Goal: Register for event/course

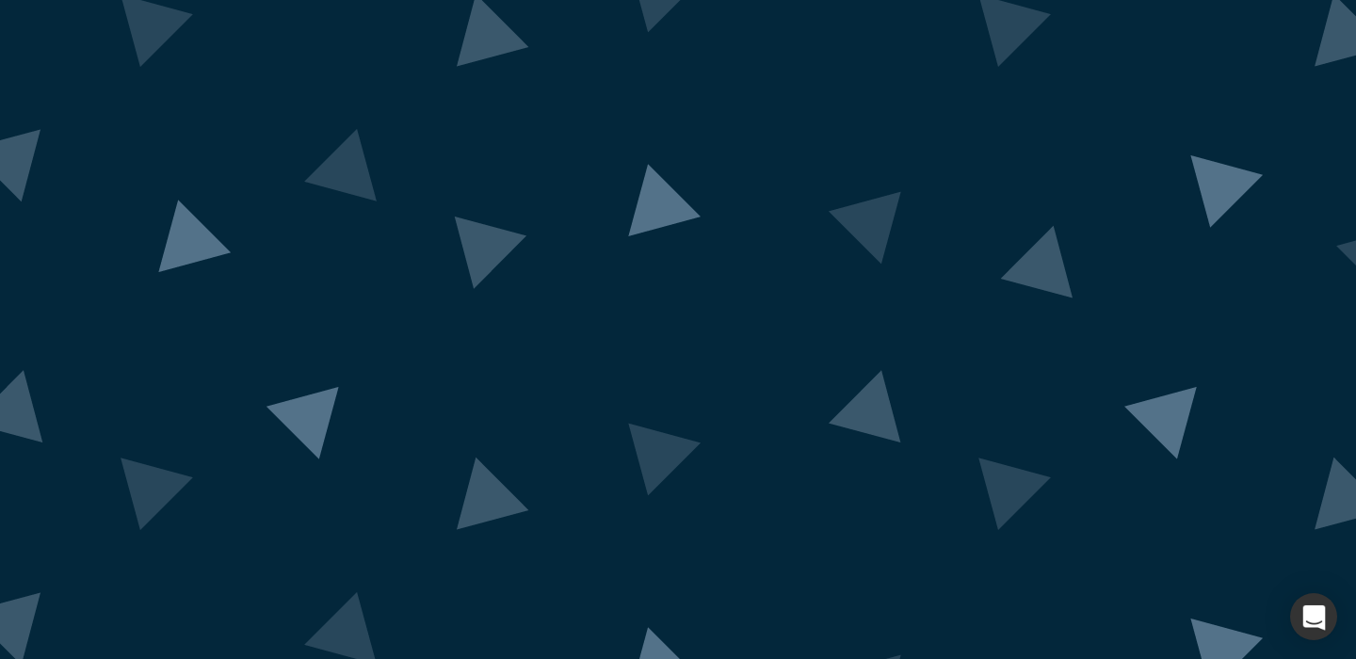
scroll to position [36, 0]
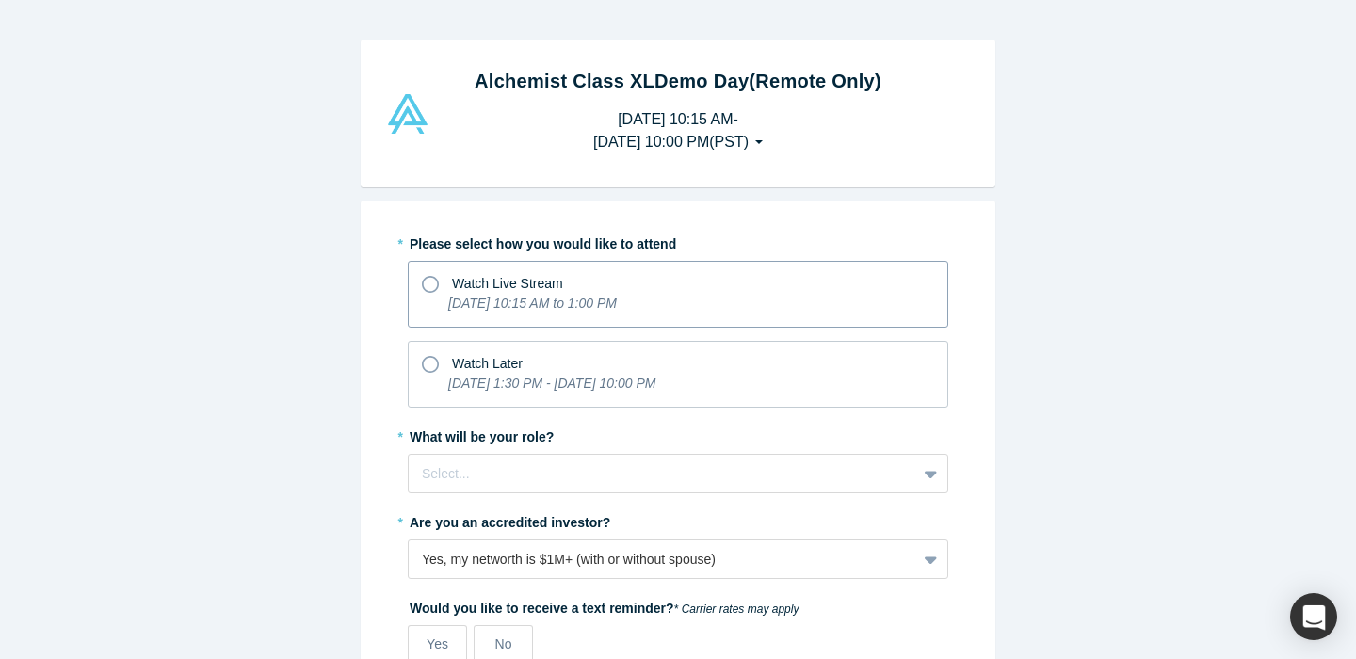
click at [431, 286] on icon at bounding box center [430, 284] width 17 height 17
click at [0, 0] on input "Watch Live Stream [DATE] 10:15 AM to 1:00 PM" at bounding box center [0, 0] width 0 height 0
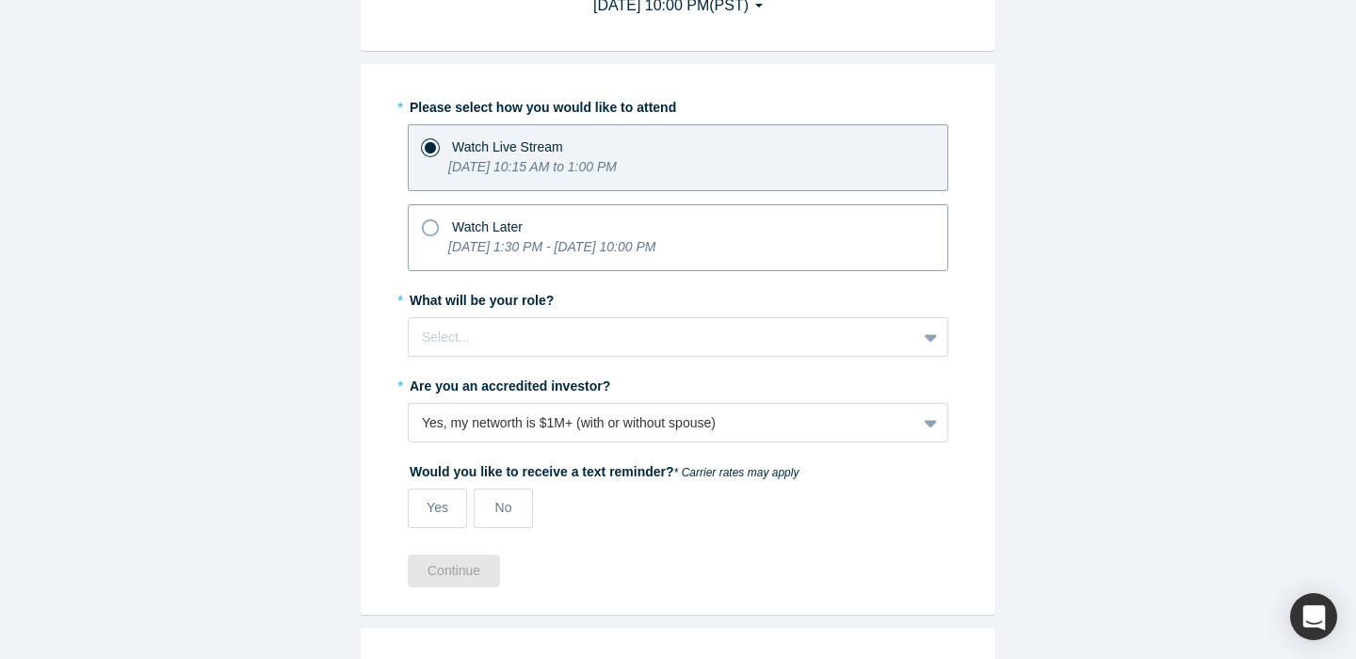
scroll to position [187, 0]
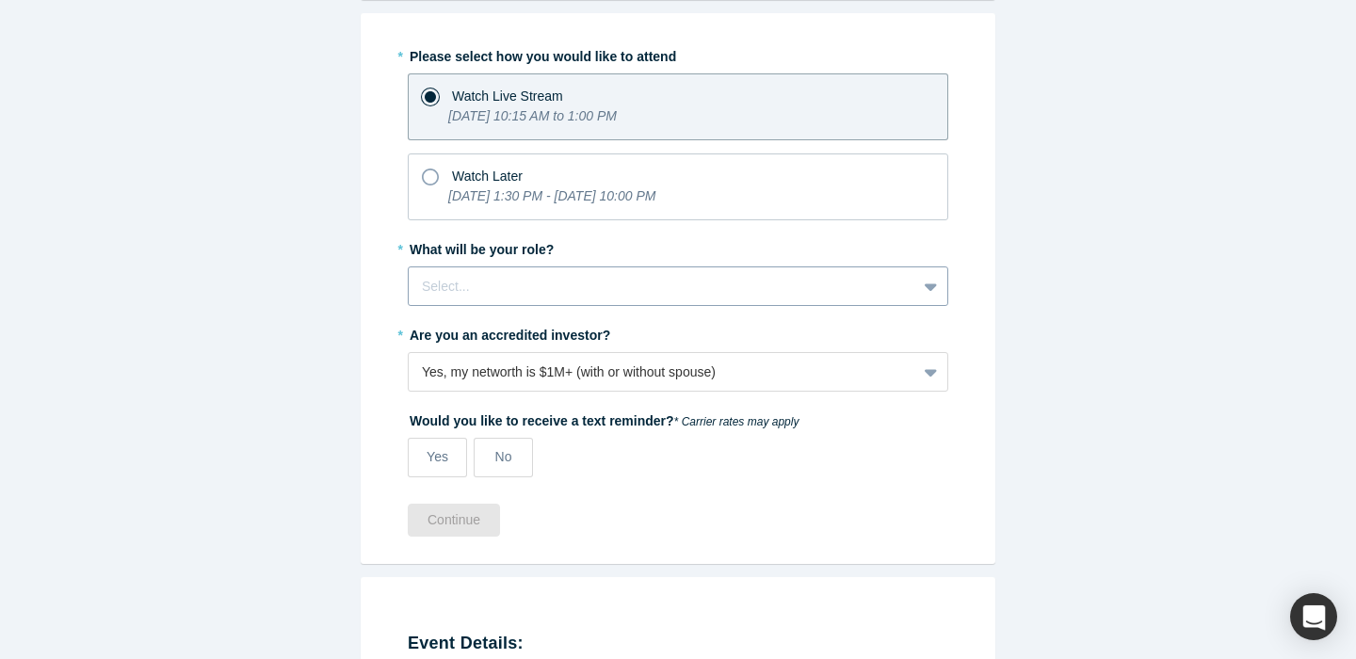
click at [543, 282] on div at bounding box center [662, 287] width 481 height 24
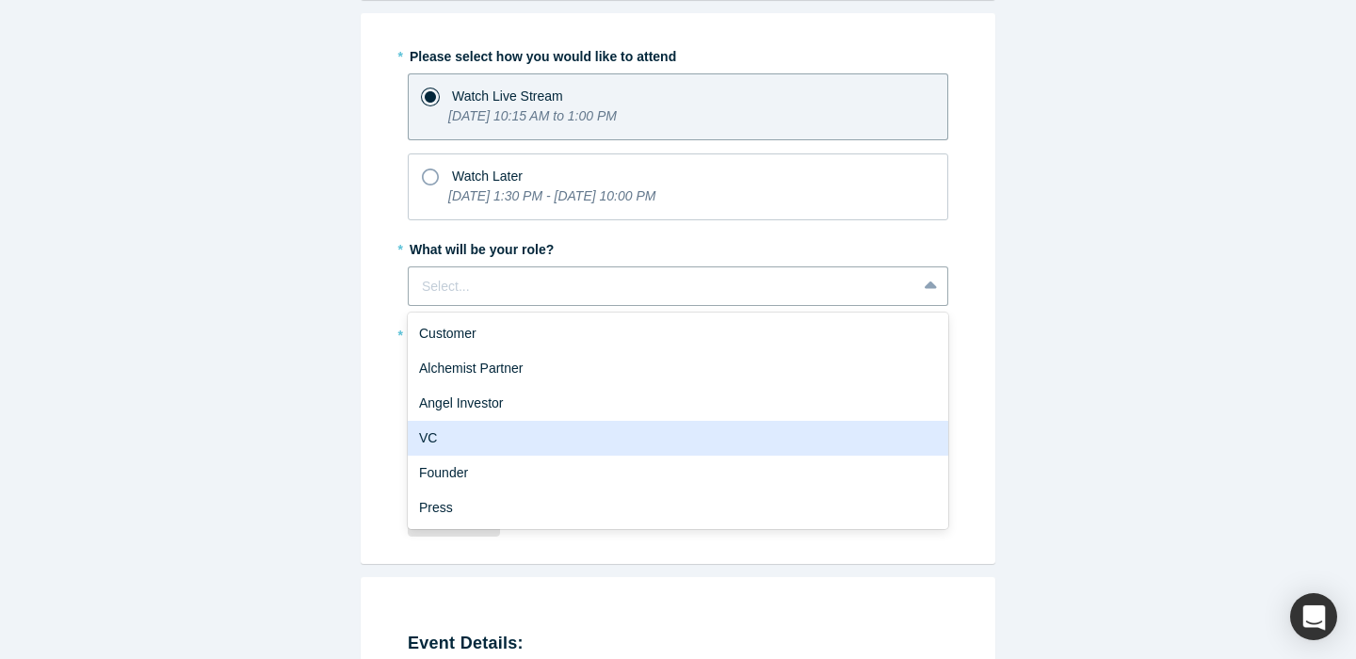
click at [506, 434] on div "VC" at bounding box center [678, 438] width 541 height 35
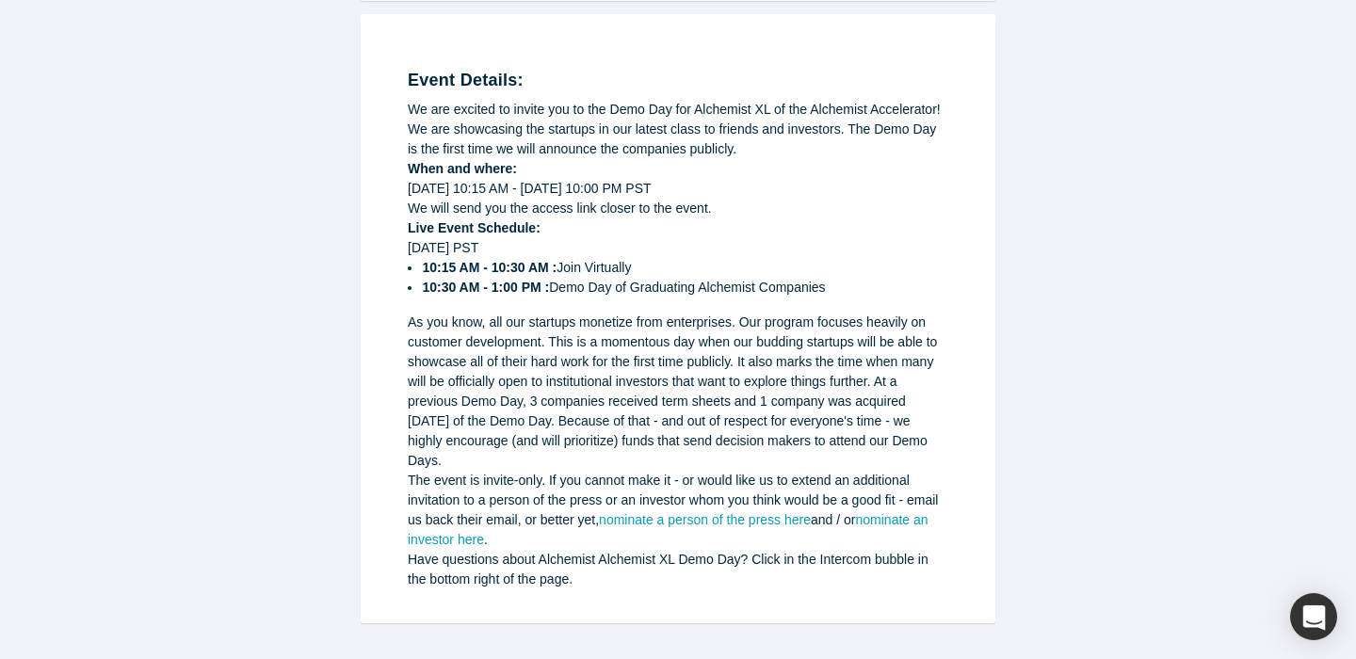
scroll to position [429, 0]
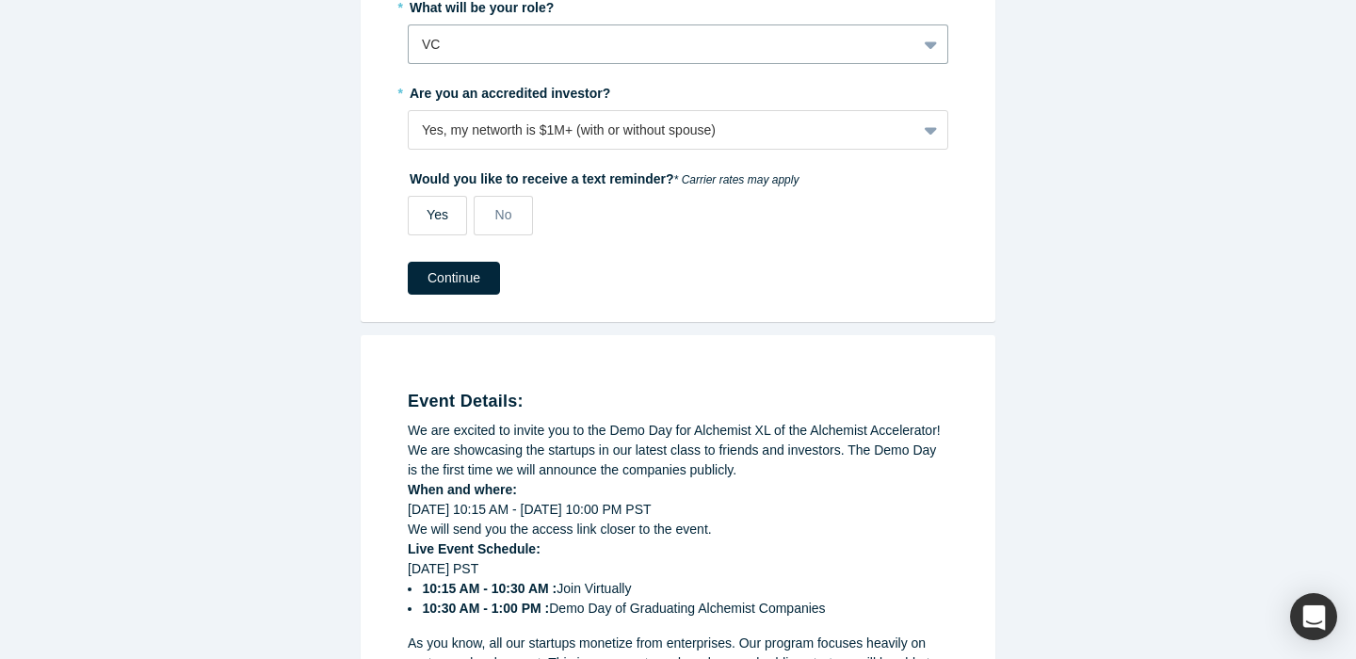
click at [437, 207] on span "Yes" at bounding box center [438, 214] width 22 height 15
click at [0, 0] on input "Yes" at bounding box center [0, 0] width 0 height 0
select select "US"
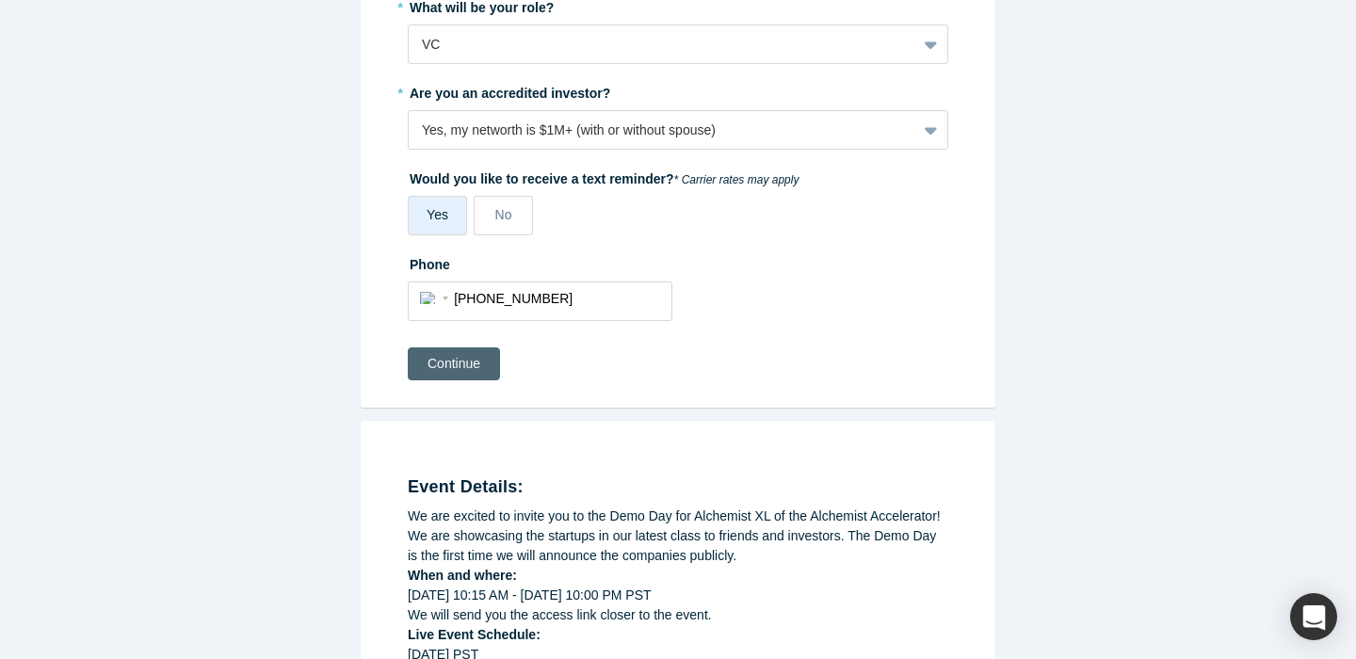
click at [445, 348] on button "Continue" at bounding box center [454, 364] width 92 height 33
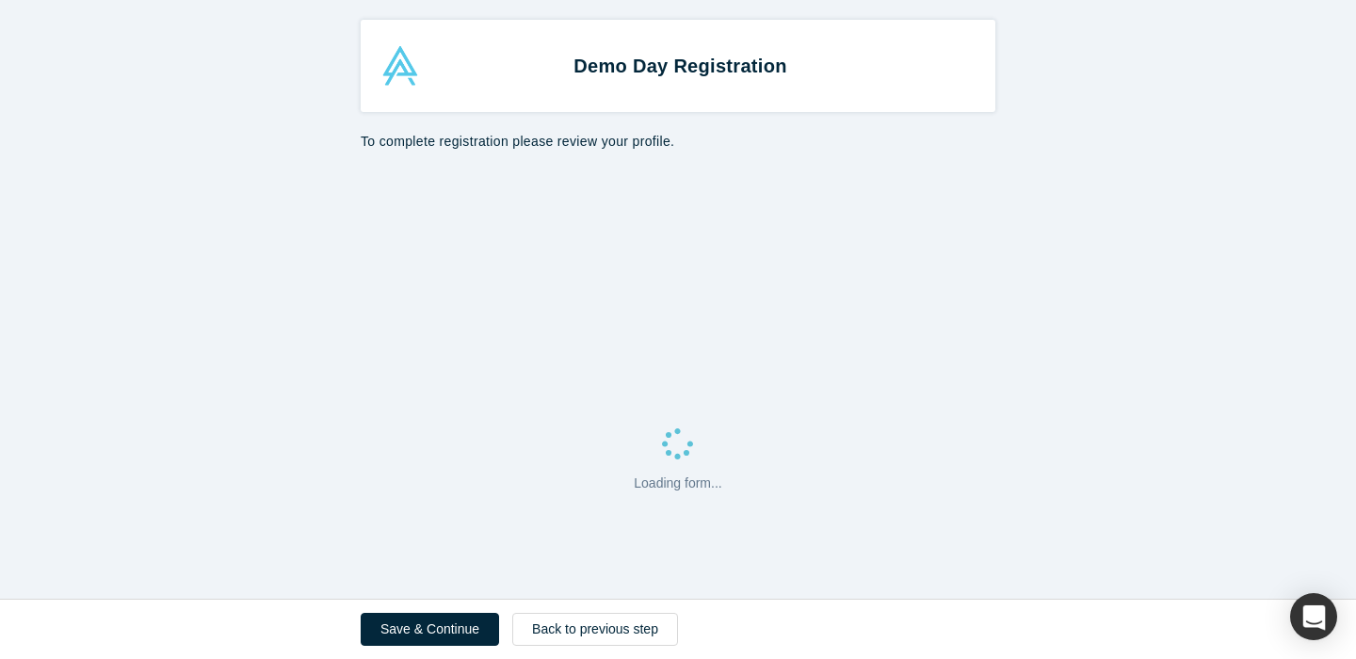
select select "US"
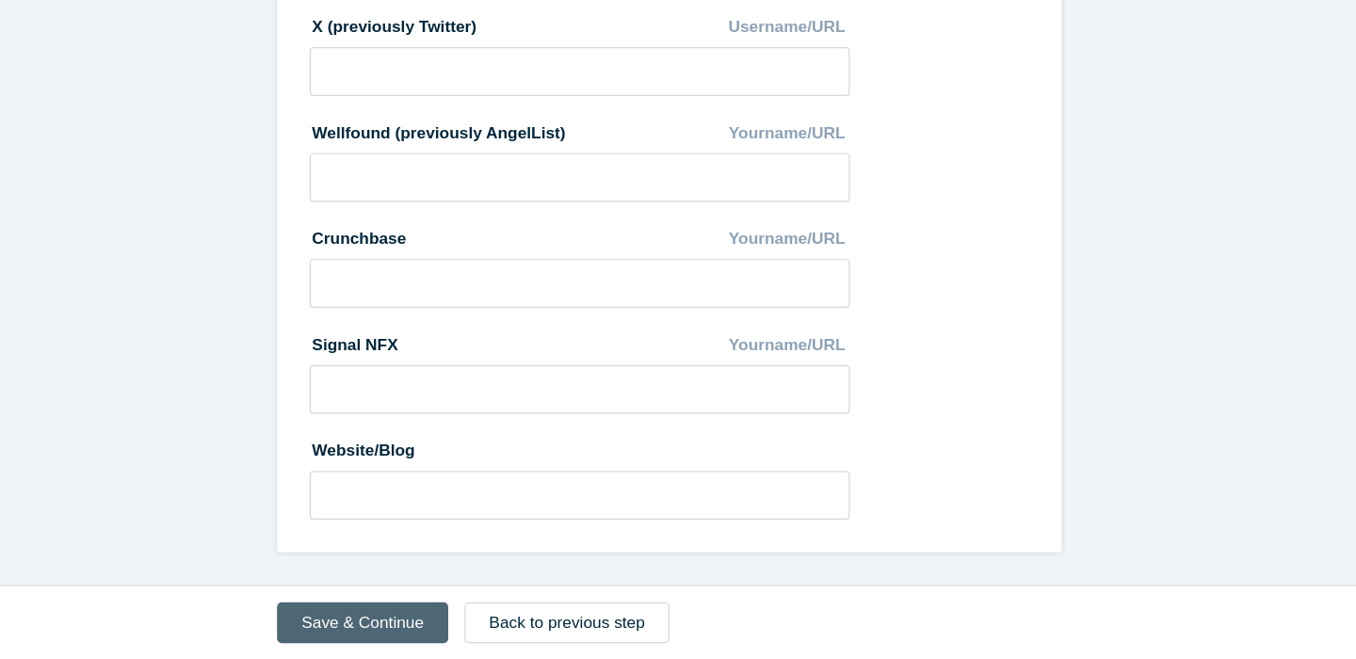
click at [454, 622] on button "Save & Continue" at bounding box center [430, 629] width 138 height 33
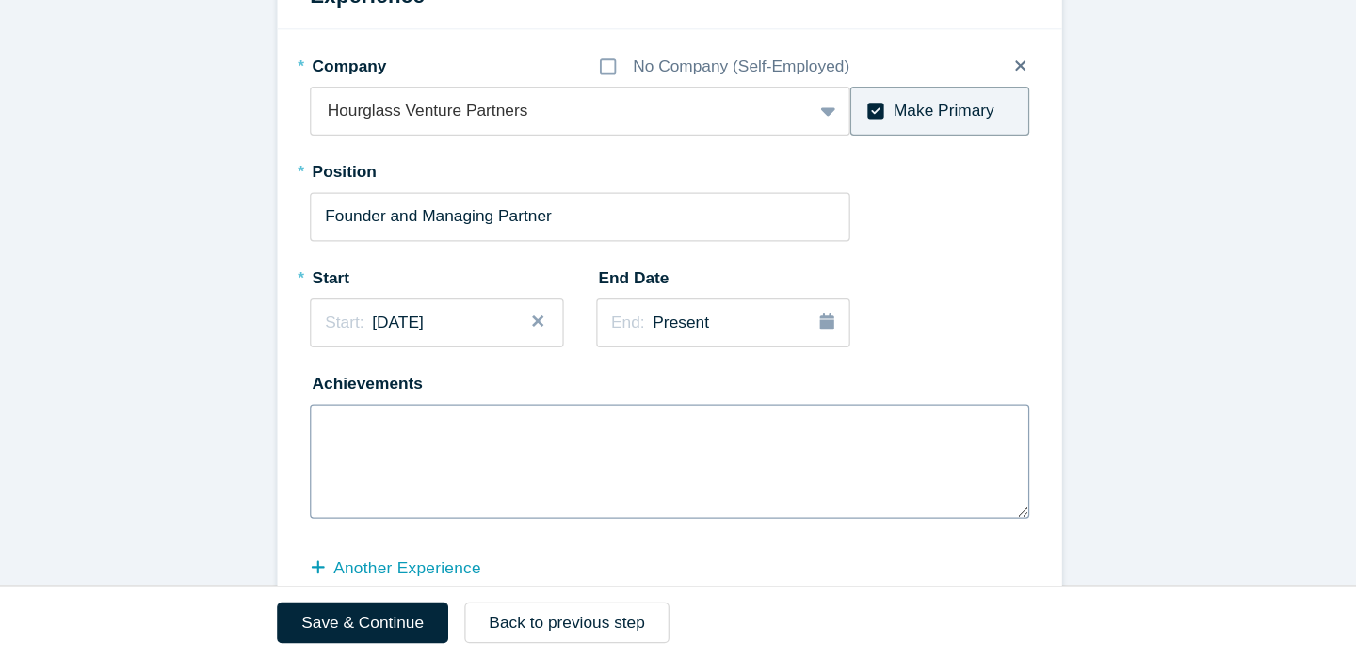
scroll to position [934, 0]
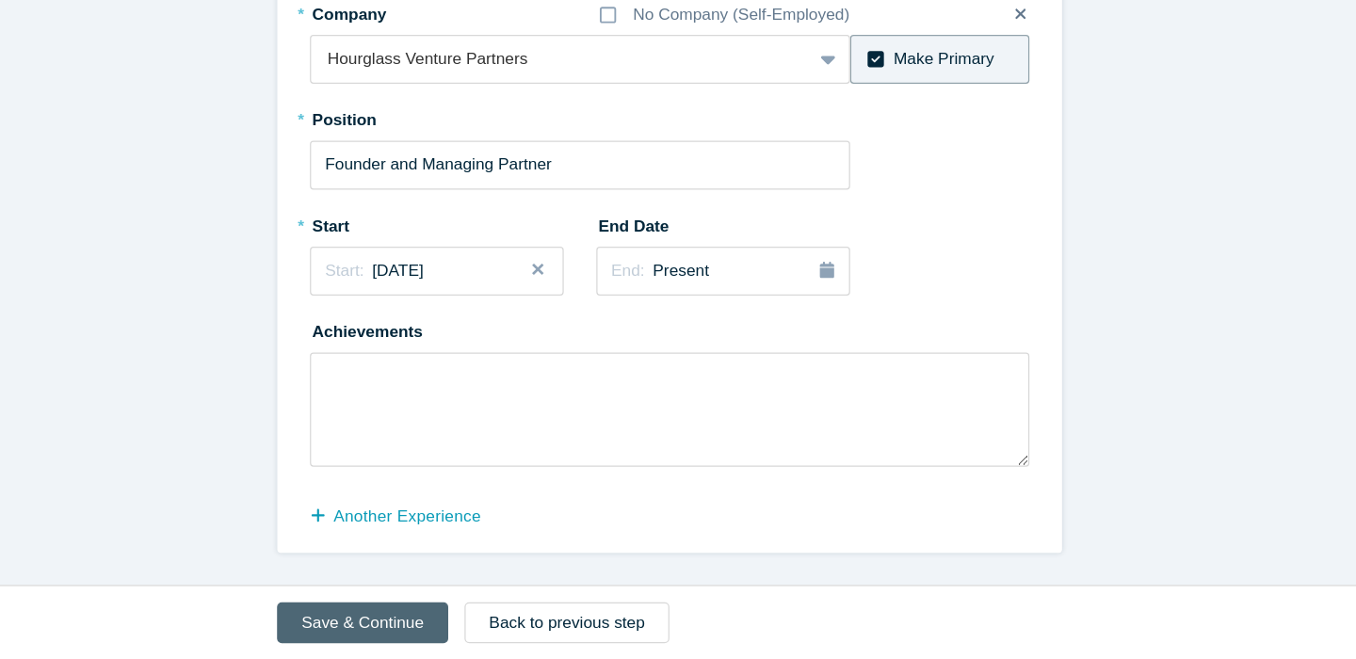
click at [442, 625] on button "Save & Continue" at bounding box center [430, 629] width 138 height 33
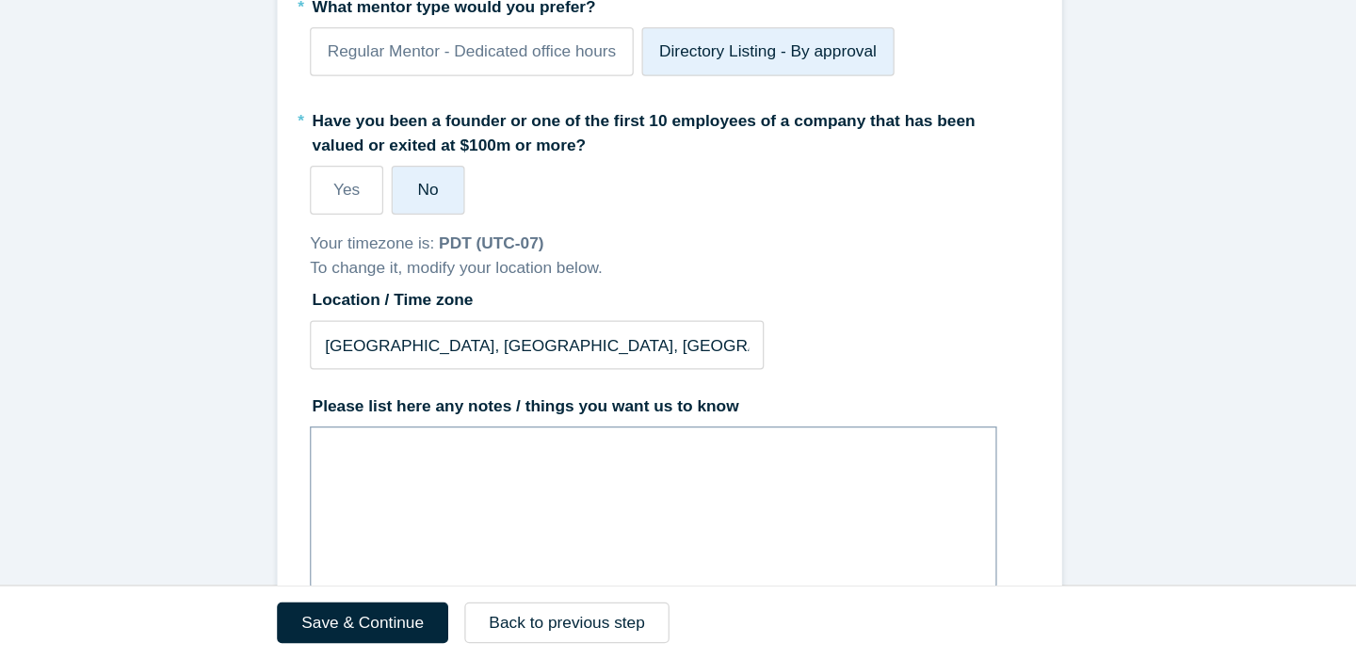
scroll to position [69, 0]
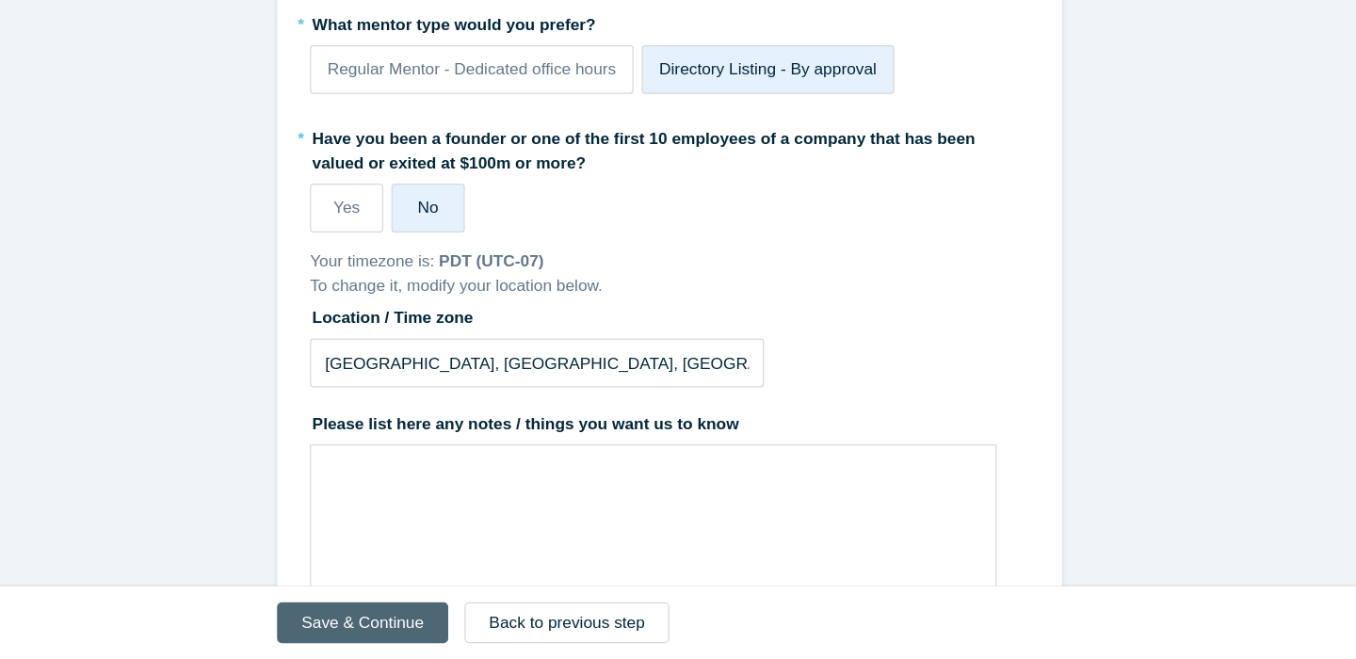
click at [435, 629] on button "Save & Continue" at bounding box center [430, 629] width 138 height 33
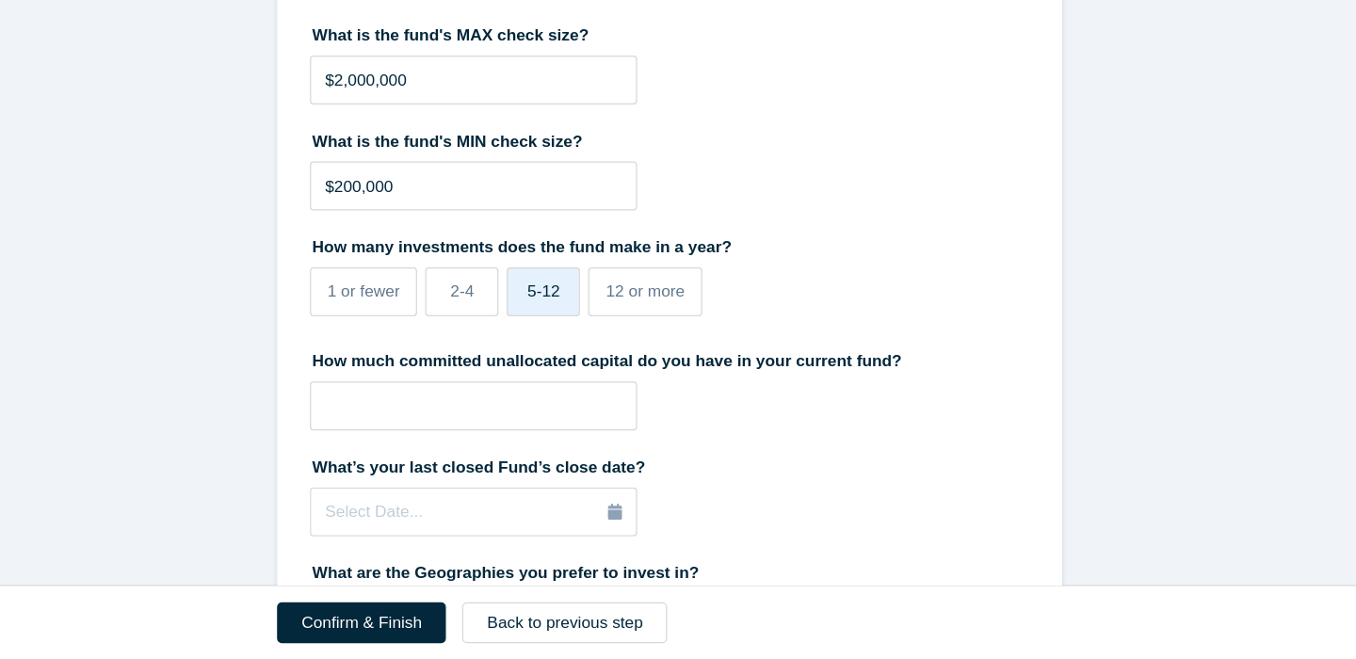
scroll to position [548, 0]
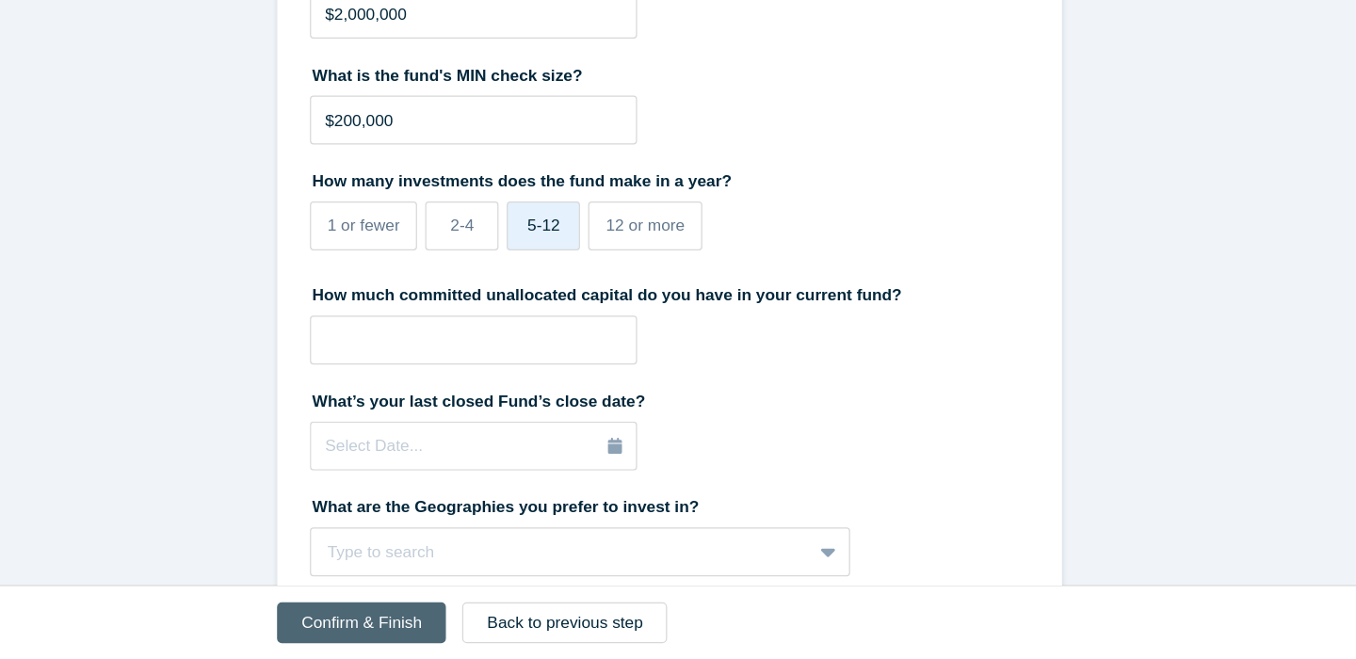
click at [431, 616] on button "Confirm & Finish" at bounding box center [429, 629] width 137 height 33
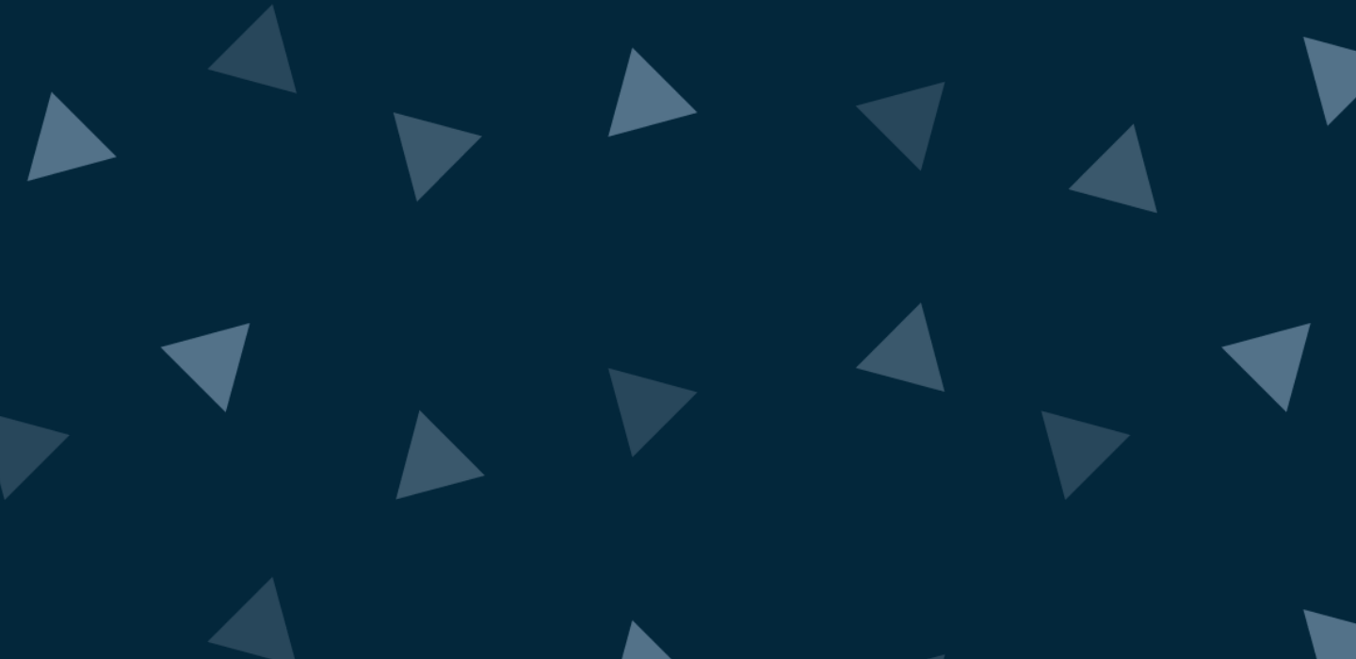
scroll to position [0, 0]
